Goal: Use online tool/utility: Utilize a website feature to perform a specific function

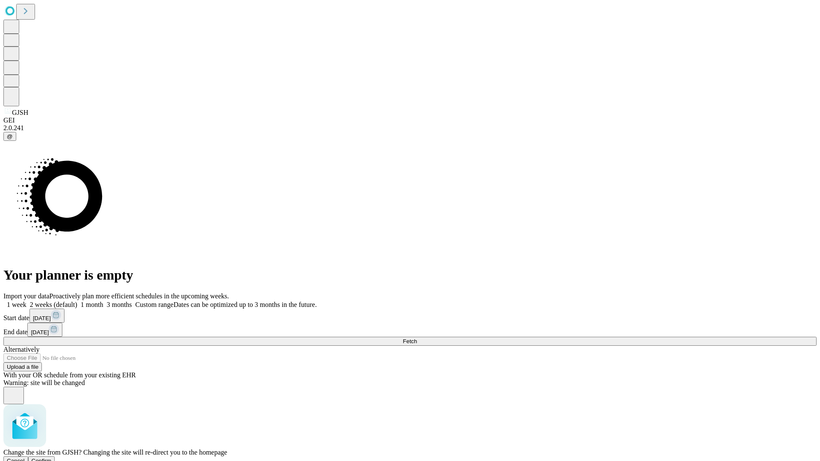
click at [52, 458] on span "Confirm" at bounding box center [42, 461] width 20 height 6
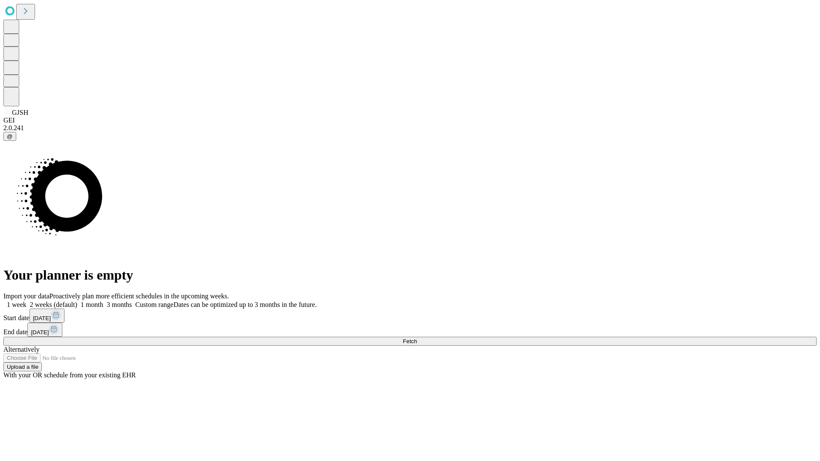
click at [26, 301] on label "1 week" at bounding box center [14, 304] width 23 height 7
click at [417, 338] on span "Fetch" at bounding box center [410, 341] width 14 height 6
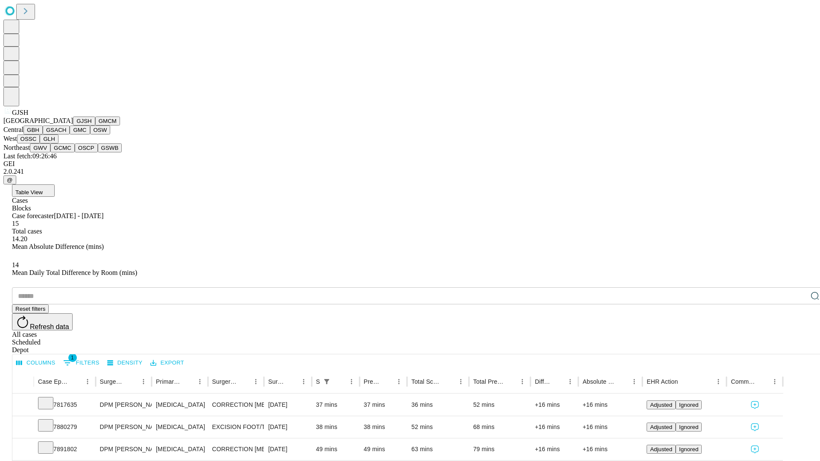
click at [95, 126] on button "GMCM" at bounding box center [107, 121] width 25 height 9
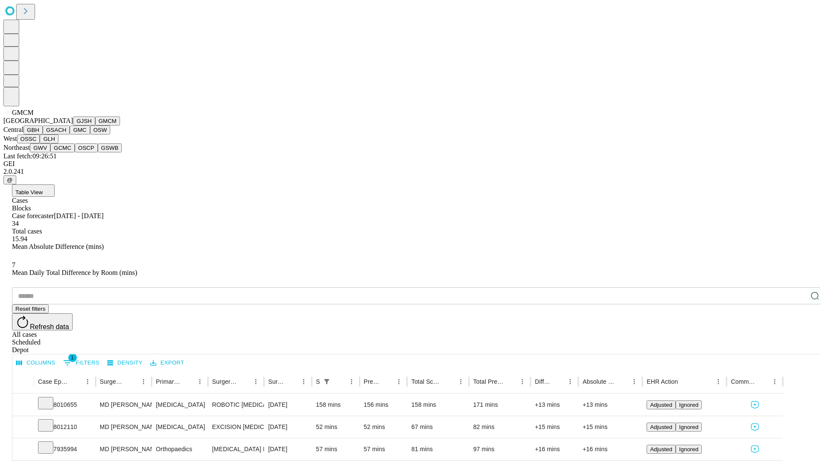
click at [43, 135] on button "GBH" at bounding box center [33, 130] width 19 height 9
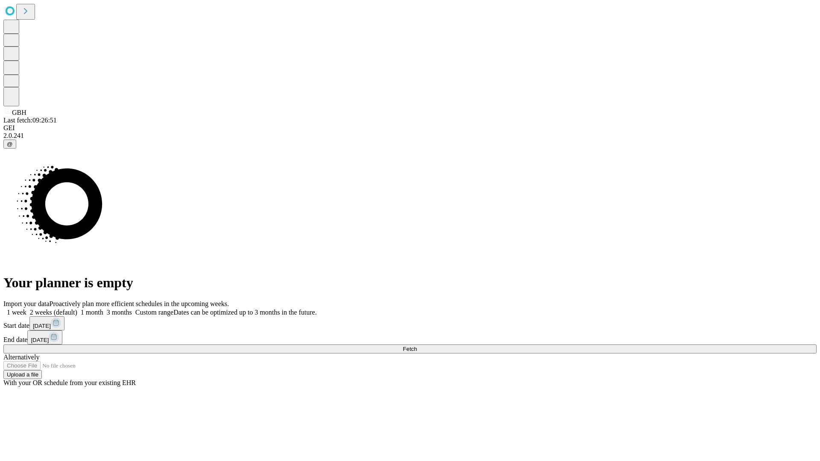
click at [417, 346] on span "Fetch" at bounding box center [410, 349] width 14 height 6
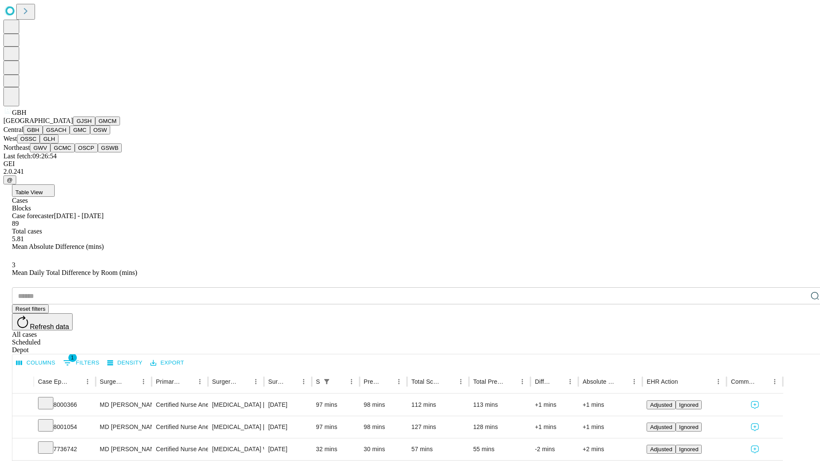
click at [66, 135] on button "GSACH" at bounding box center [56, 130] width 27 height 9
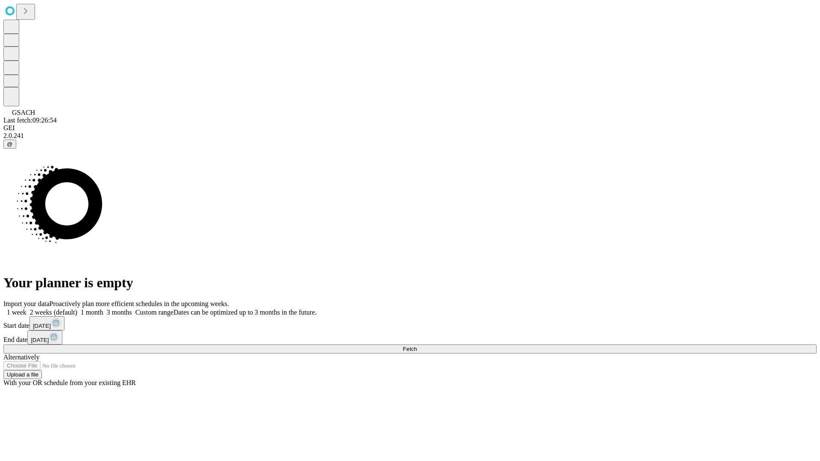
click at [417, 346] on span "Fetch" at bounding box center [410, 349] width 14 height 6
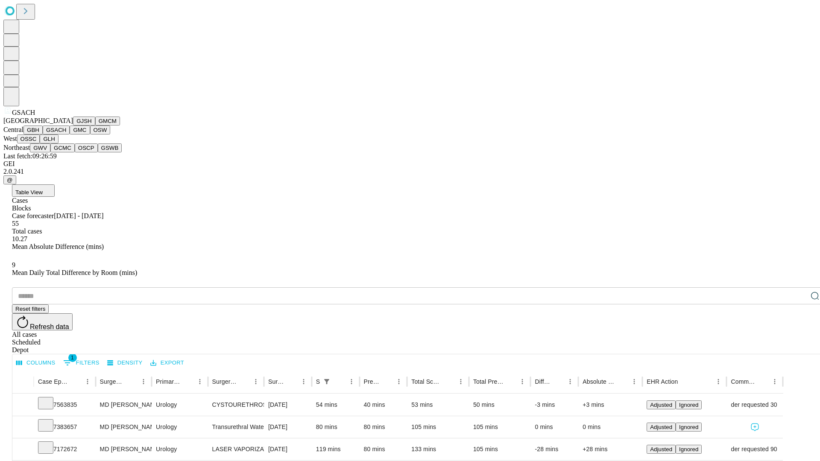
click at [70, 135] on button "GMC" at bounding box center [80, 130] width 20 height 9
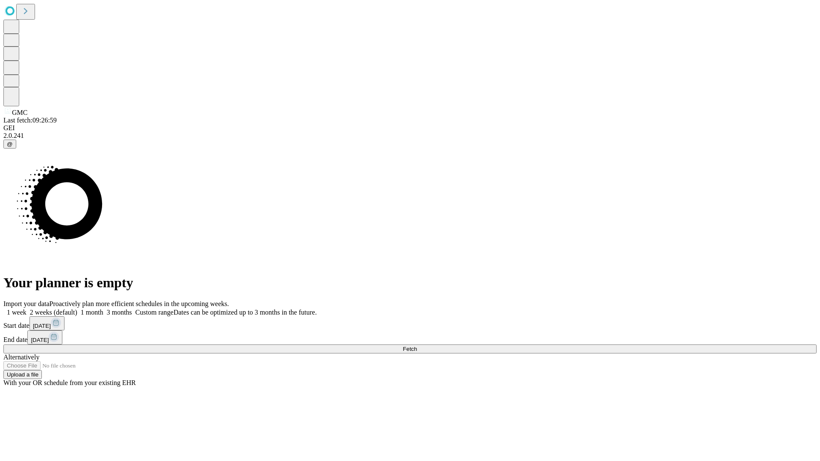
click at [26, 309] on label "1 week" at bounding box center [14, 312] width 23 height 7
click at [417, 346] on span "Fetch" at bounding box center [410, 349] width 14 height 6
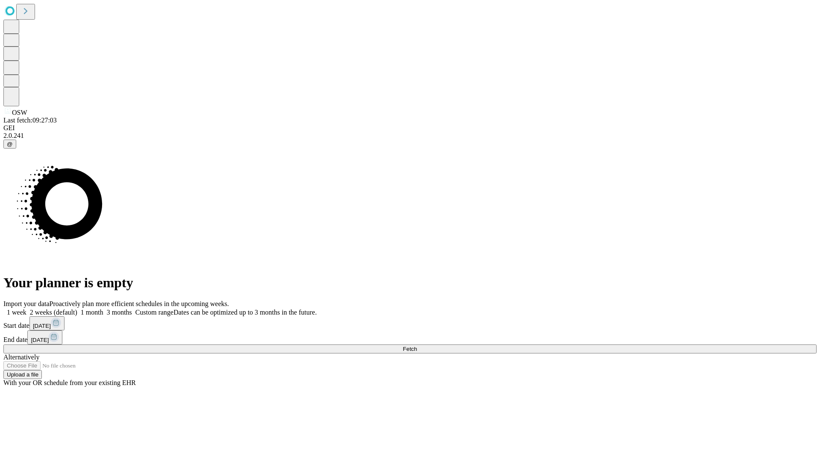
click at [26, 309] on label "1 week" at bounding box center [14, 312] width 23 height 7
click at [417, 346] on span "Fetch" at bounding box center [410, 349] width 14 height 6
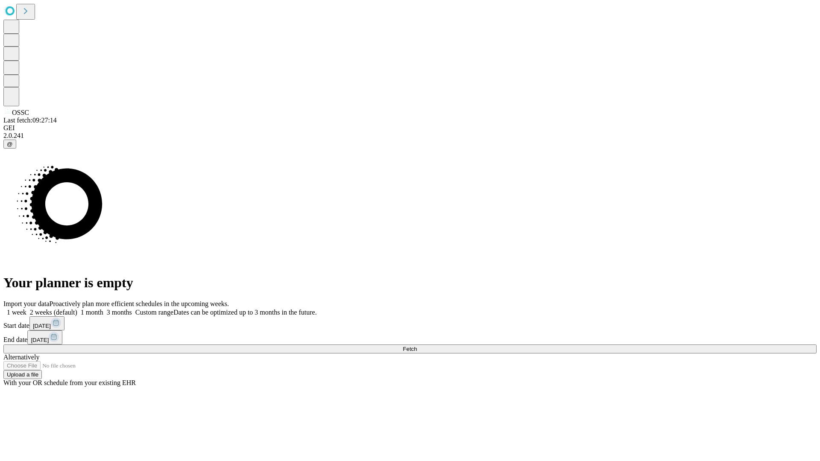
click at [417, 346] on span "Fetch" at bounding box center [410, 349] width 14 height 6
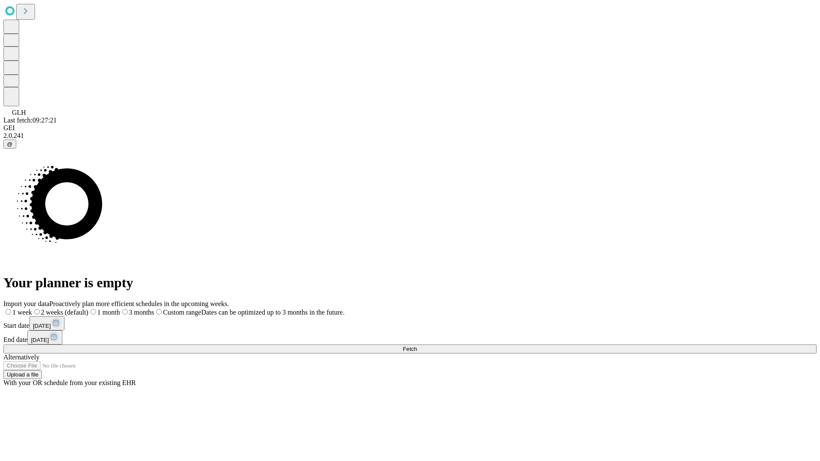
click at [32, 309] on label "1 week" at bounding box center [17, 312] width 29 height 7
click at [417, 346] on span "Fetch" at bounding box center [410, 349] width 14 height 6
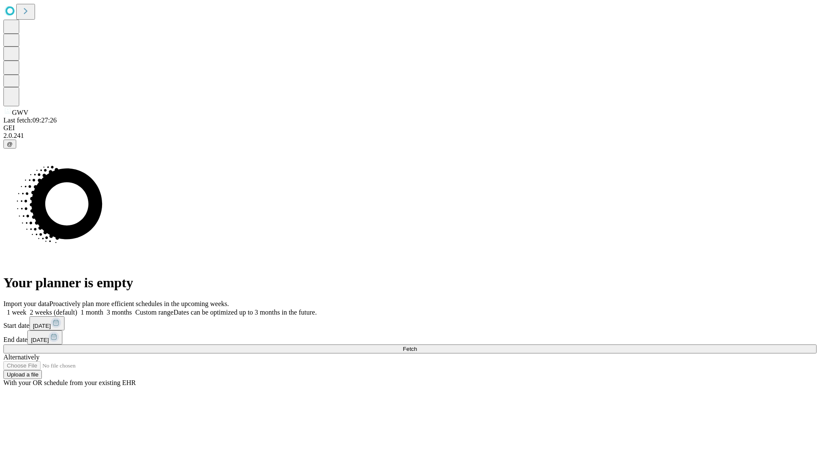
click at [26, 309] on label "1 week" at bounding box center [14, 312] width 23 height 7
click at [417, 346] on span "Fetch" at bounding box center [410, 349] width 14 height 6
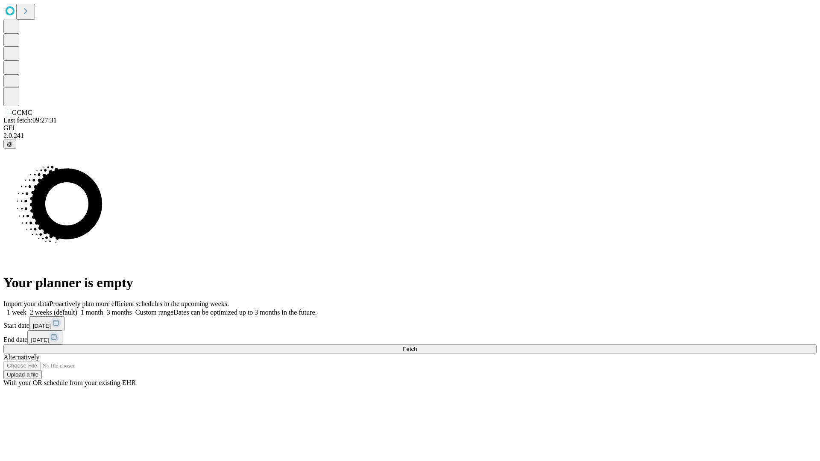
click at [26, 309] on label "1 week" at bounding box center [14, 312] width 23 height 7
click at [417, 346] on span "Fetch" at bounding box center [410, 349] width 14 height 6
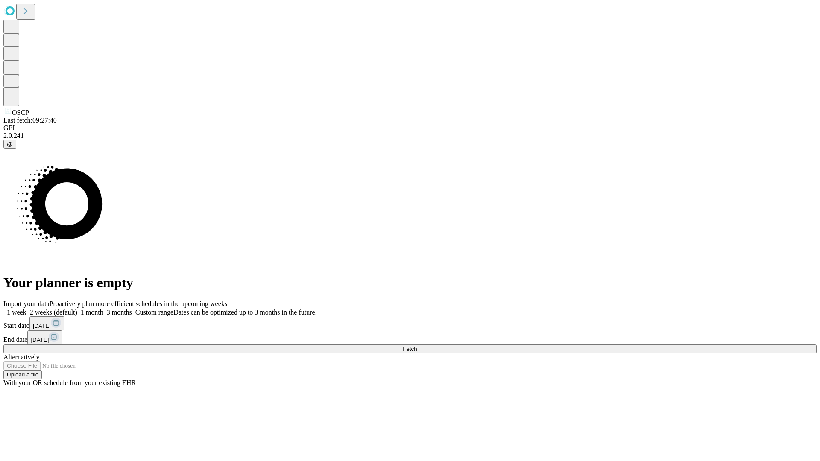
click at [26, 309] on label "1 week" at bounding box center [14, 312] width 23 height 7
click at [417, 346] on span "Fetch" at bounding box center [410, 349] width 14 height 6
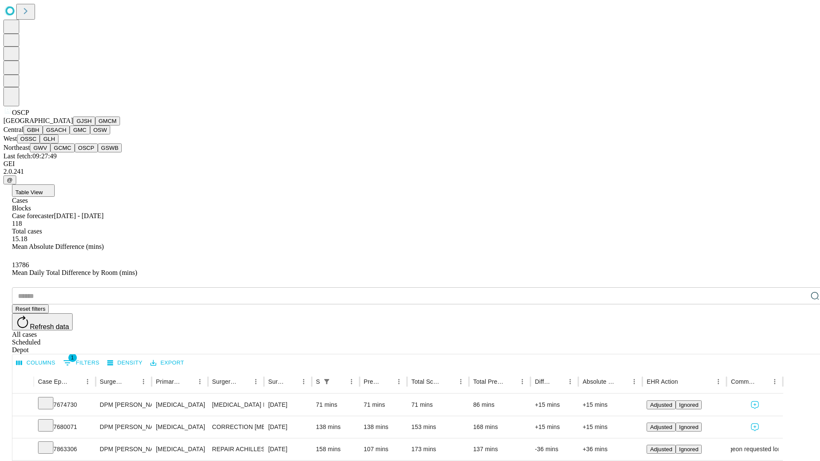
click at [98, 153] on button "GSWB" at bounding box center [110, 148] width 24 height 9
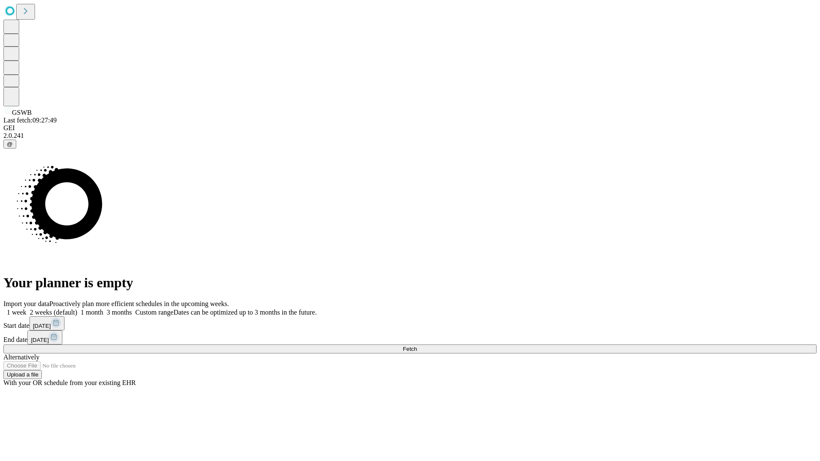
click at [417, 346] on span "Fetch" at bounding box center [410, 349] width 14 height 6
